Goal: Task Accomplishment & Management: Use online tool/utility

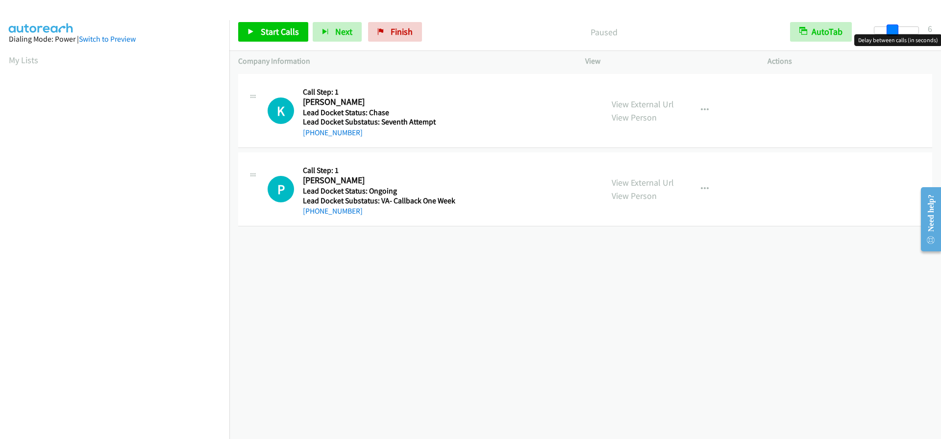
drag, startPoint x: 873, startPoint y: 29, endPoint x: 889, endPoint y: 31, distance: 16.7
click at [889, 31] on span at bounding box center [893, 31] width 12 height 12
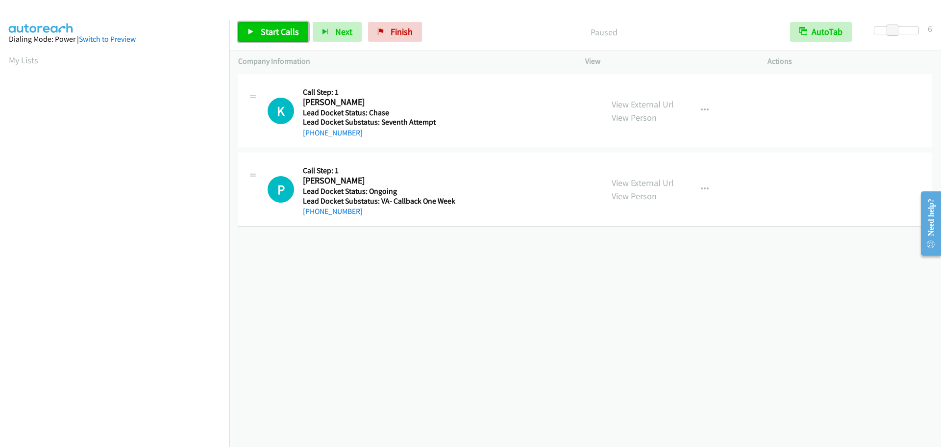
click at [267, 35] on span "Start Calls" at bounding box center [280, 31] width 38 height 11
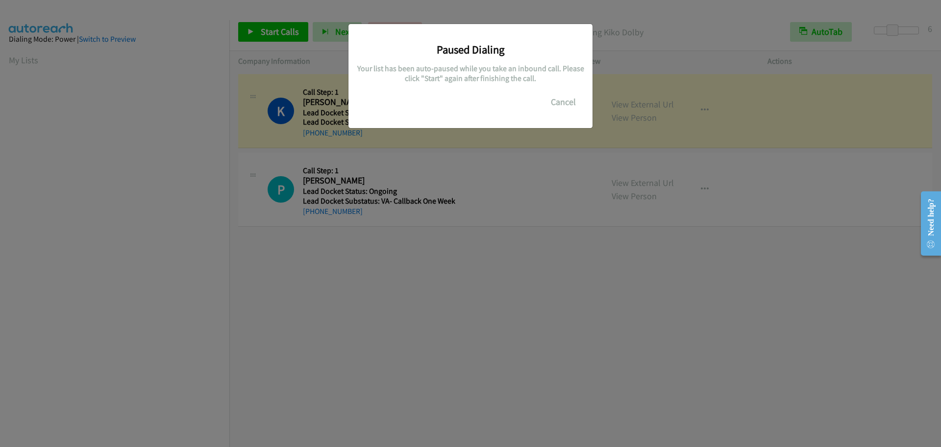
scroll to position [103, 0]
click at [565, 106] on button "Cancel" at bounding box center [564, 102] width 44 height 20
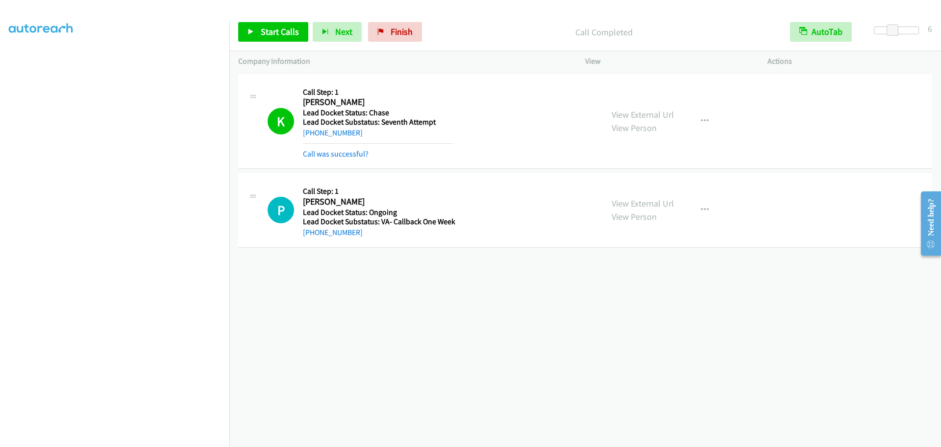
scroll to position [0, 0]
click at [285, 33] on span "Start Calls" at bounding box center [280, 31] width 38 height 11
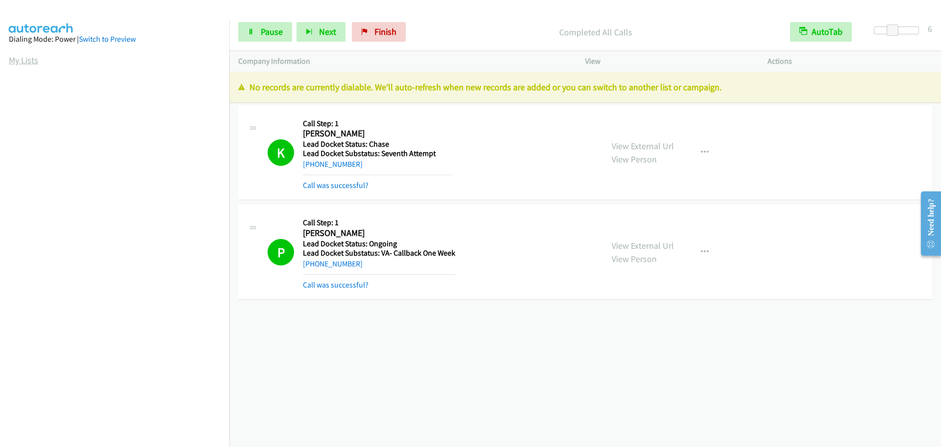
click at [26, 58] on link "My Lists" at bounding box center [23, 59] width 29 height 11
